Goal: Transaction & Acquisition: Download file/media

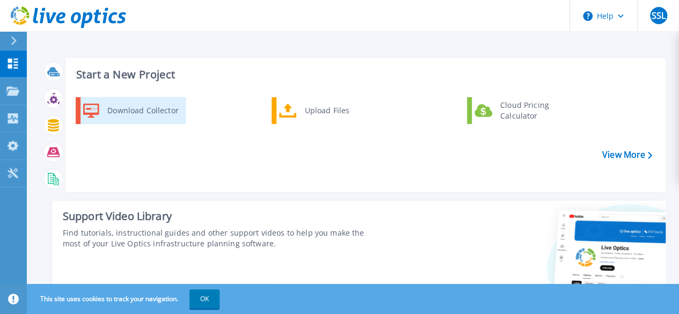
click at [176, 115] on div "Download Collector" at bounding box center [142, 110] width 81 height 21
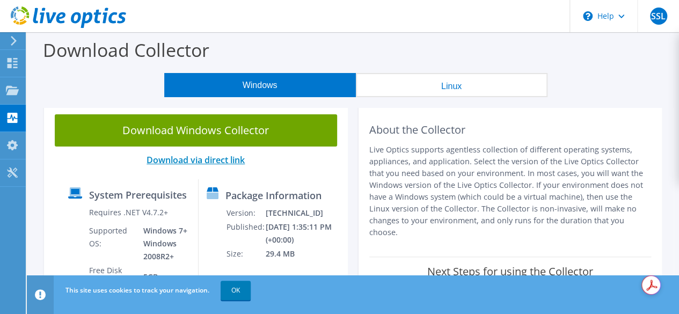
click at [232, 161] on link "Download via direct link" at bounding box center [196, 160] width 98 height 12
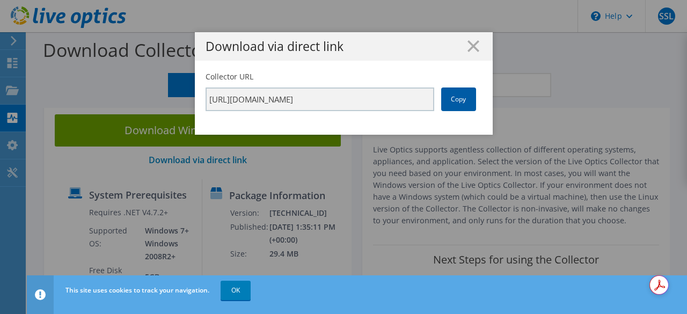
click at [461, 100] on link "Copy" at bounding box center [458, 100] width 35 height 24
